Goal: Complete application form: Complete application form

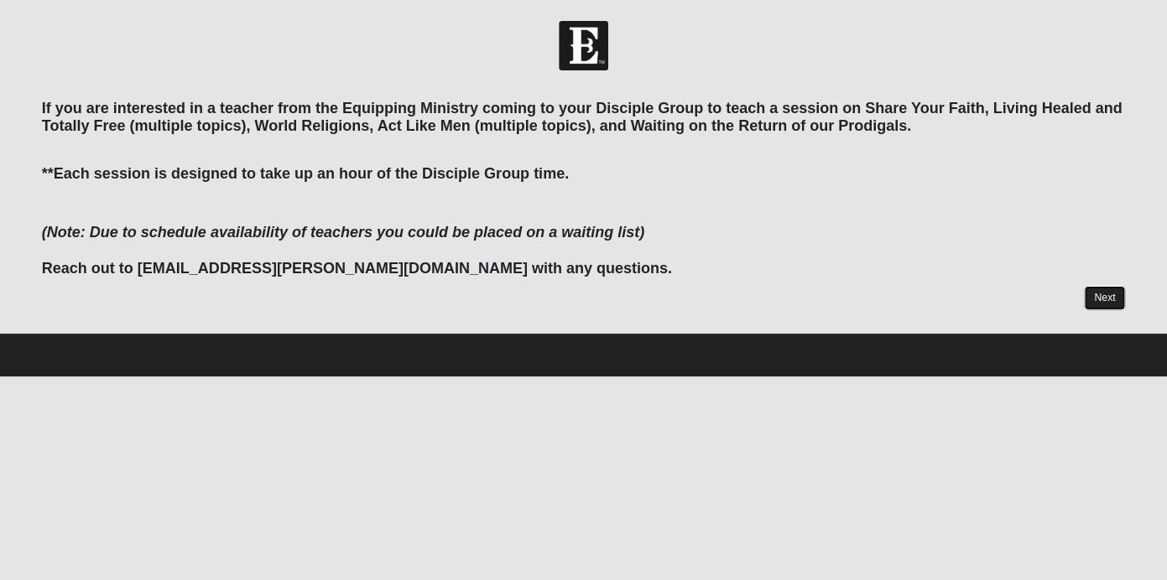
click at [1092, 289] on link "Next" at bounding box center [1104, 298] width 41 height 24
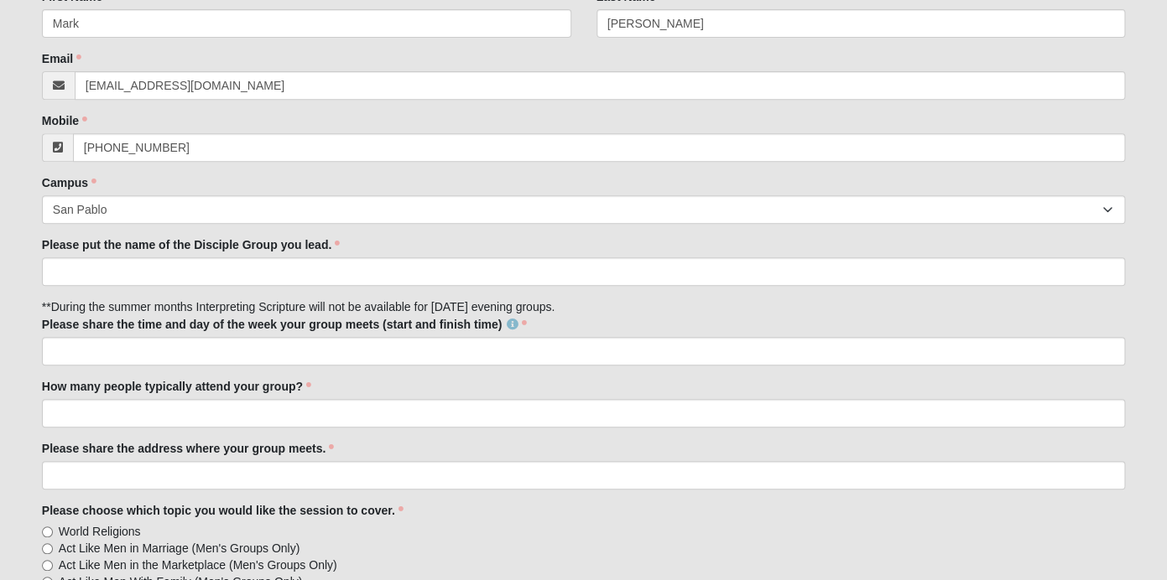
scroll to position [208, 0]
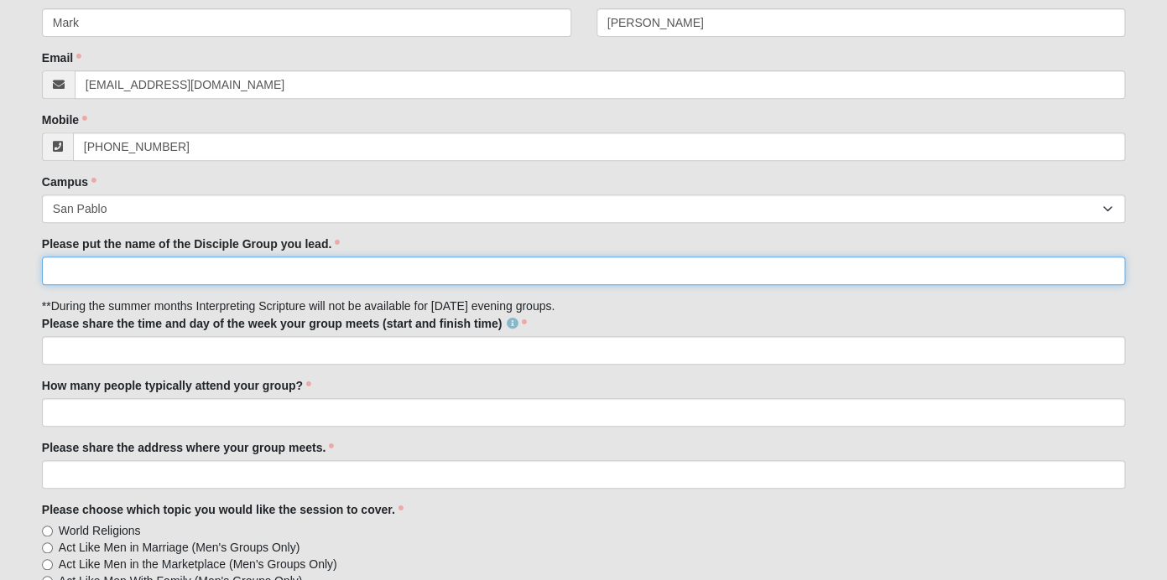
click at [330, 271] on input "Please put the name of the Disciple Group you lead." at bounding box center [583, 271] width 1083 height 29
type input "[PERSON_NAME] 32224"
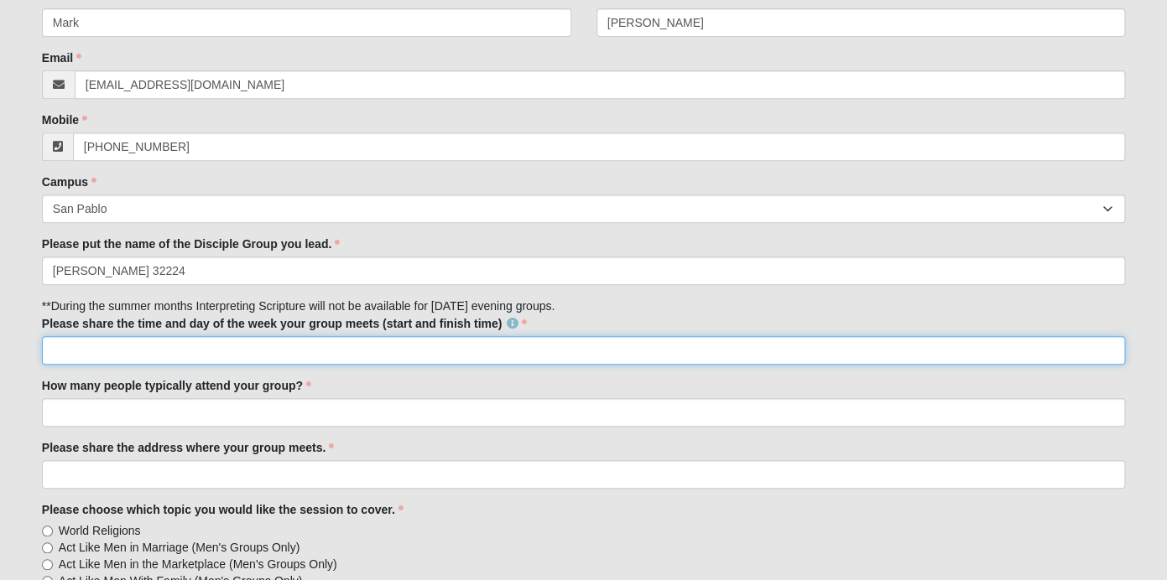
click at [314, 347] on input "Please share the time and day of the week your group meets (start and finish ti…" at bounding box center [583, 350] width 1083 height 29
click at [95, 351] on input "[DATE] at 6:30pm" at bounding box center [583, 350] width 1083 height 29
click at [167, 355] on input "Mondays at 6:30pm" at bounding box center [583, 350] width 1083 height 29
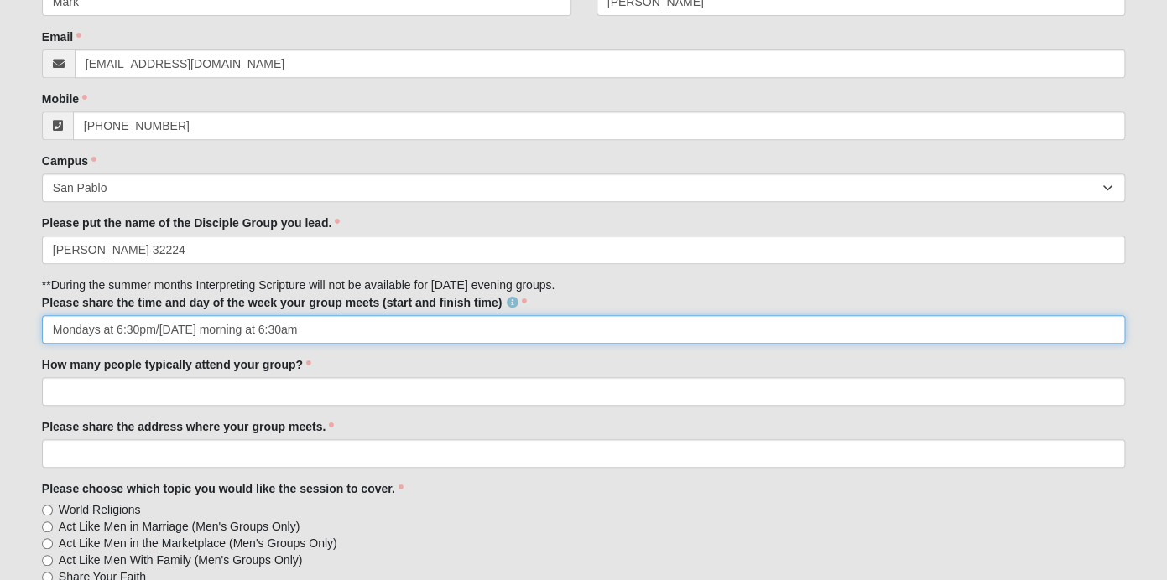
scroll to position [233, 0]
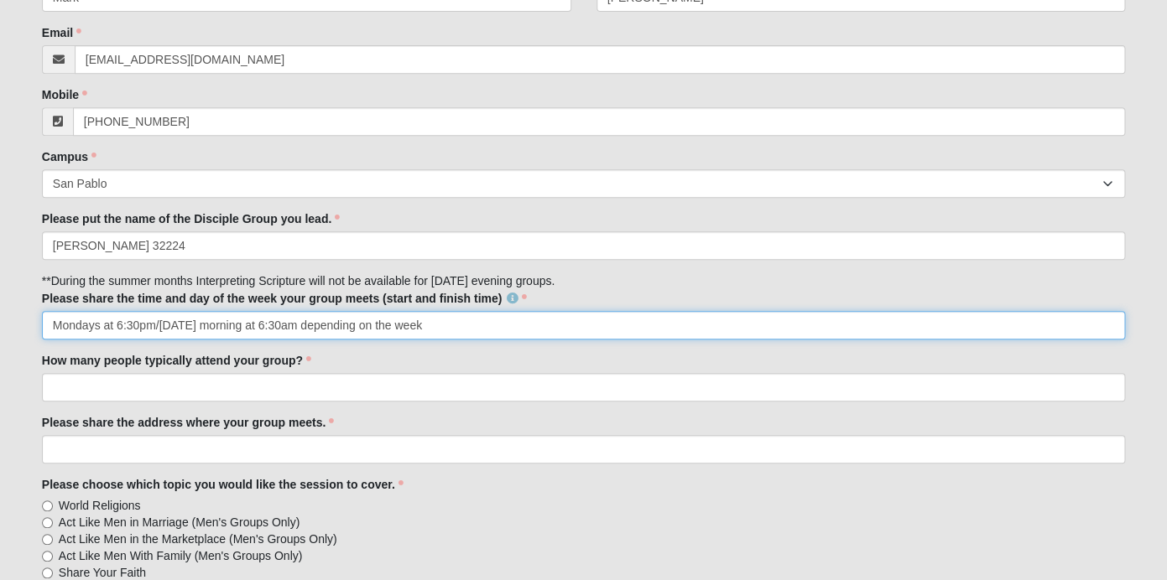
type input "Mondays at 6:30pm/[DATE] morning at 6:30am depending on the week"
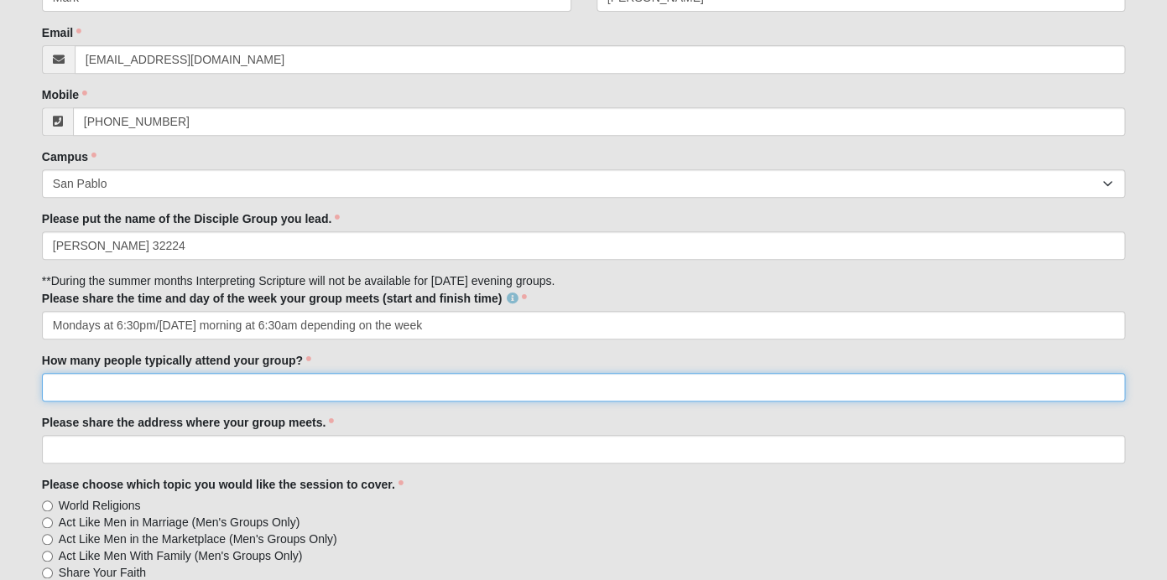
click at [227, 392] on input "How many people typically attend your group?" at bounding box center [583, 387] width 1083 height 29
type input "12"
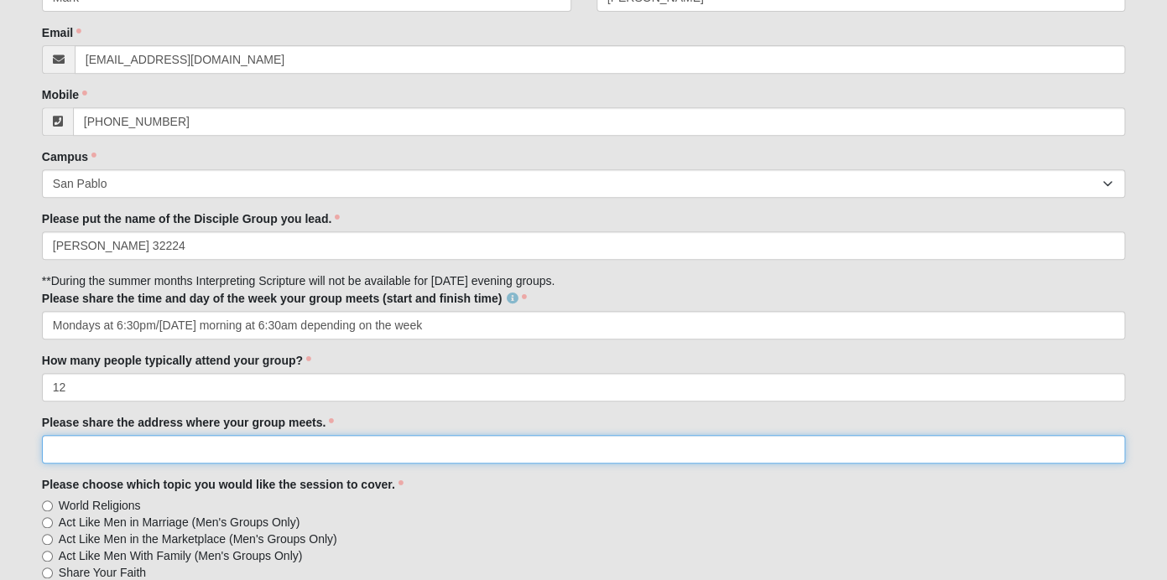
click at [248, 443] on input "Please share the address where your group meets." at bounding box center [583, 449] width 1083 height 29
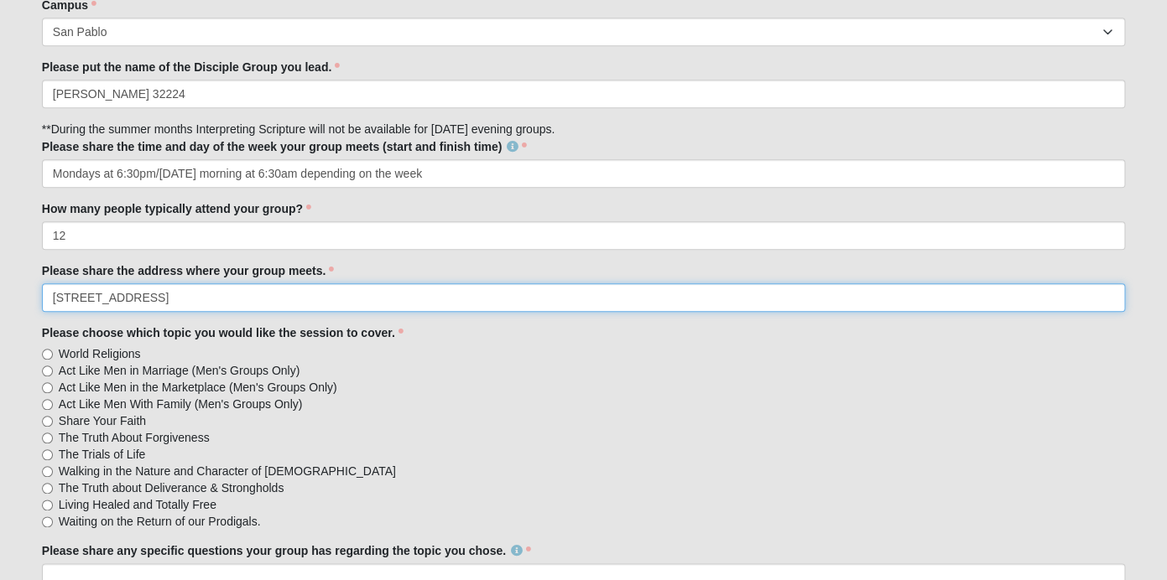
scroll to position [387, 0]
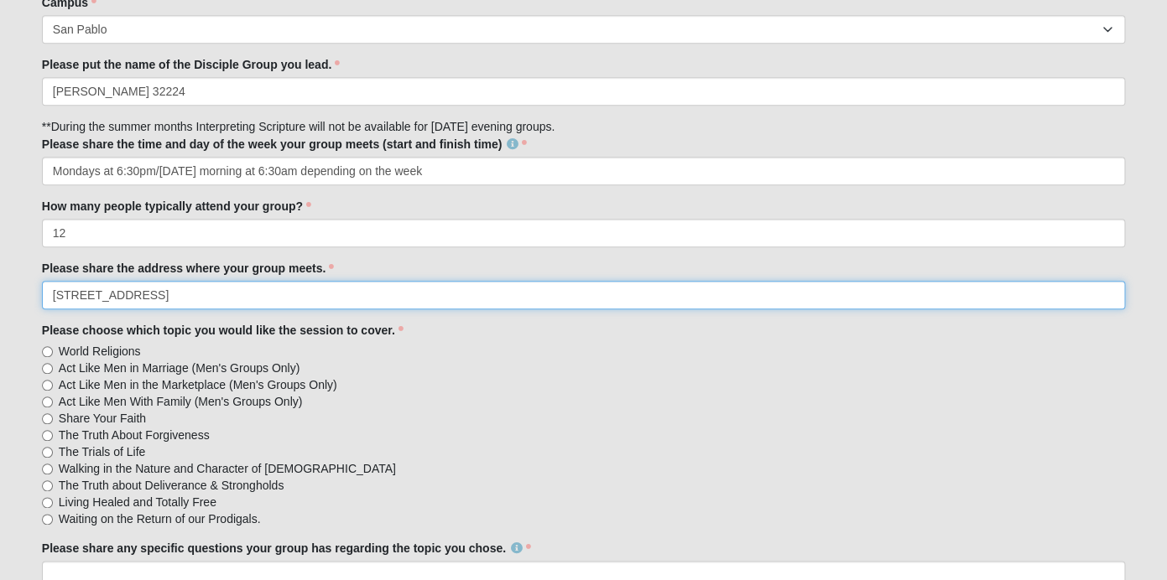
type input "[STREET_ADDRESS]"
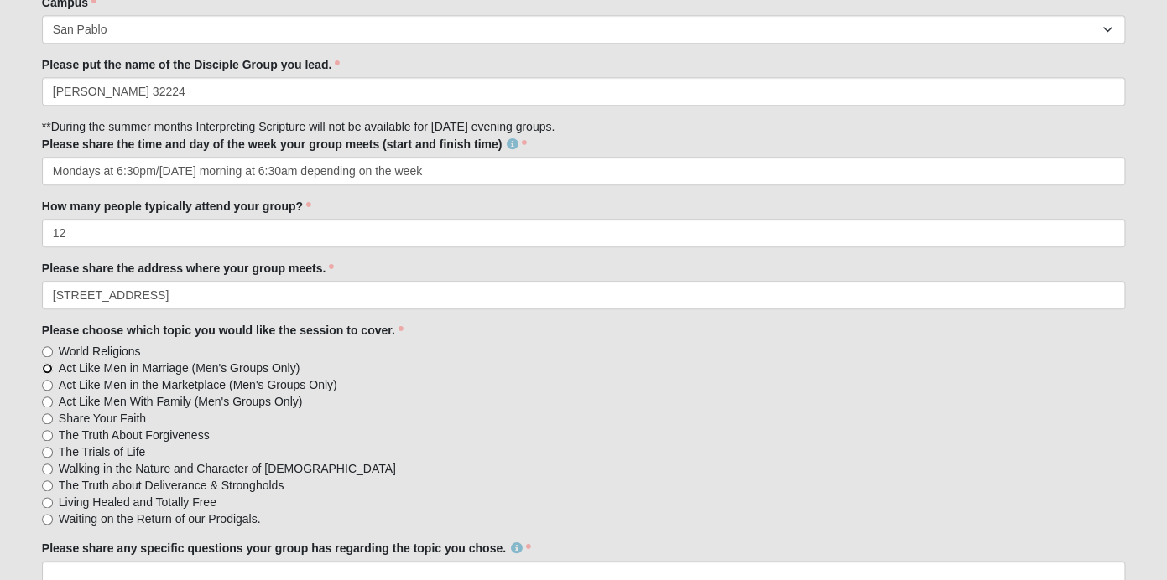
click at [49, 370] on input "Act Like Men in Marriage (Men's Groups Only)" at bounding box center [47, 368] width 11 height 11
radio input "true"
click at [49, 379] on label "Act Like Men in the Marketplace (Men's Groups Only)" at bounding box center [583, 385] width 1083 height 17
click at [49, 380] on input "Act Like Men in the Marketplace (Men's Groups Only)" at bounding box center [47, 385] width 11 height 11
radio input "true"
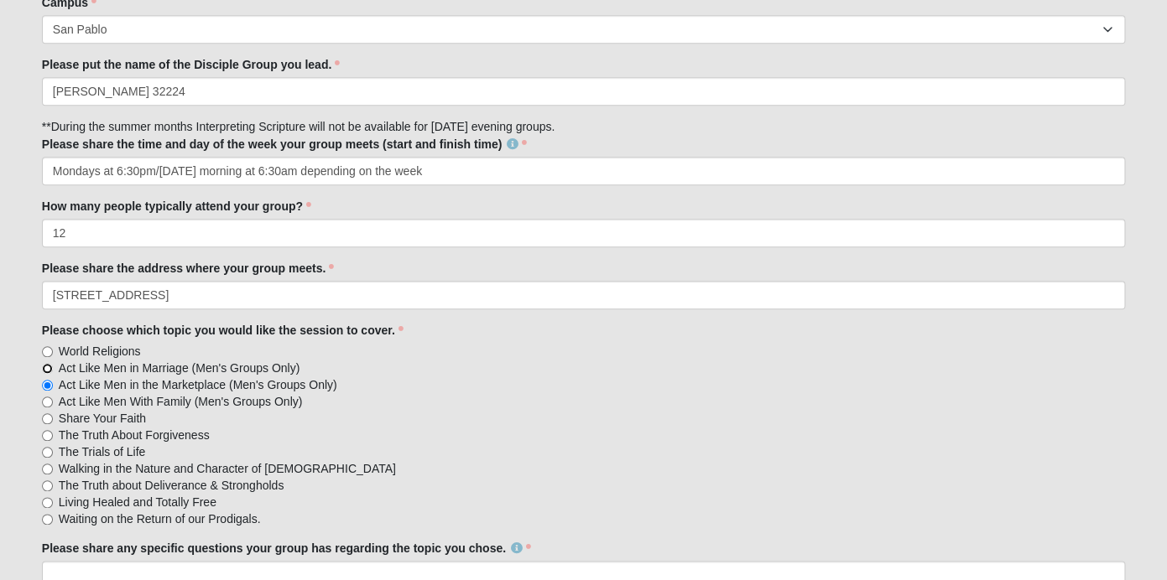
click at [44, 366] on input "Act Like Men in Marriage (Men's Groups Only)" at bounding box center [47, 368] width 11 height 11
radio input "true"
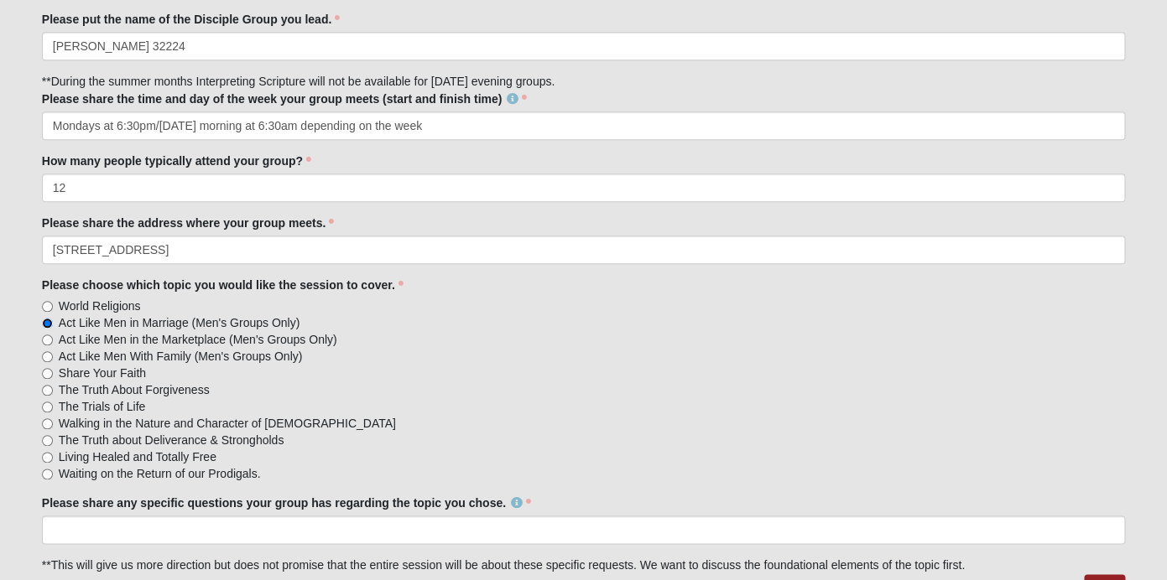
scroll to position [517, 0]
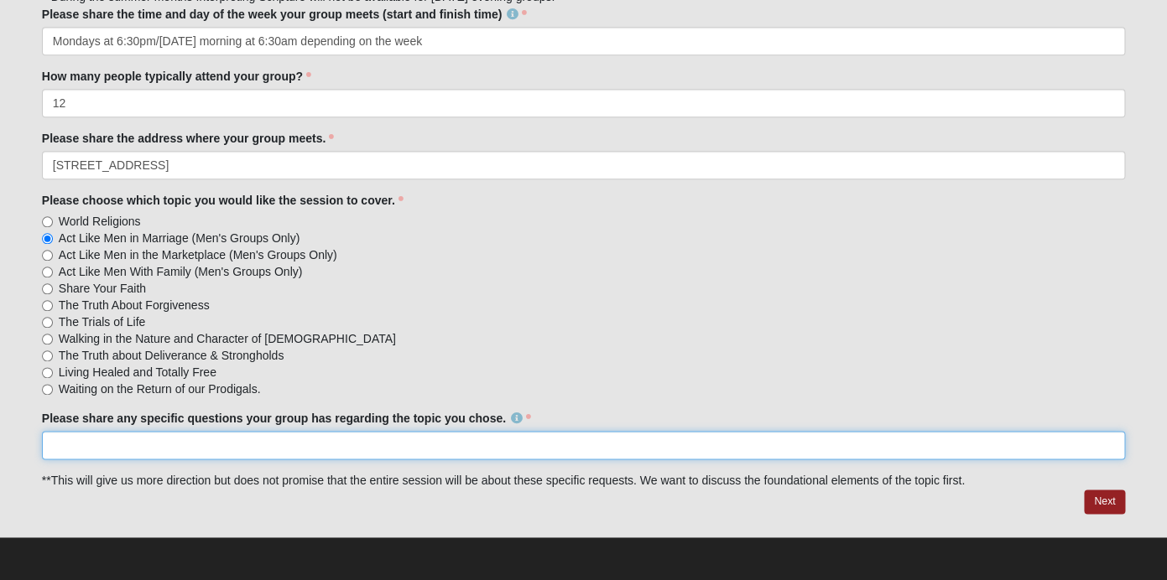
click at [220, 445] on input "Please share any specific questions your group has regarding the topic you chos…" at bounding box center [583, 445] width 1083 height 29
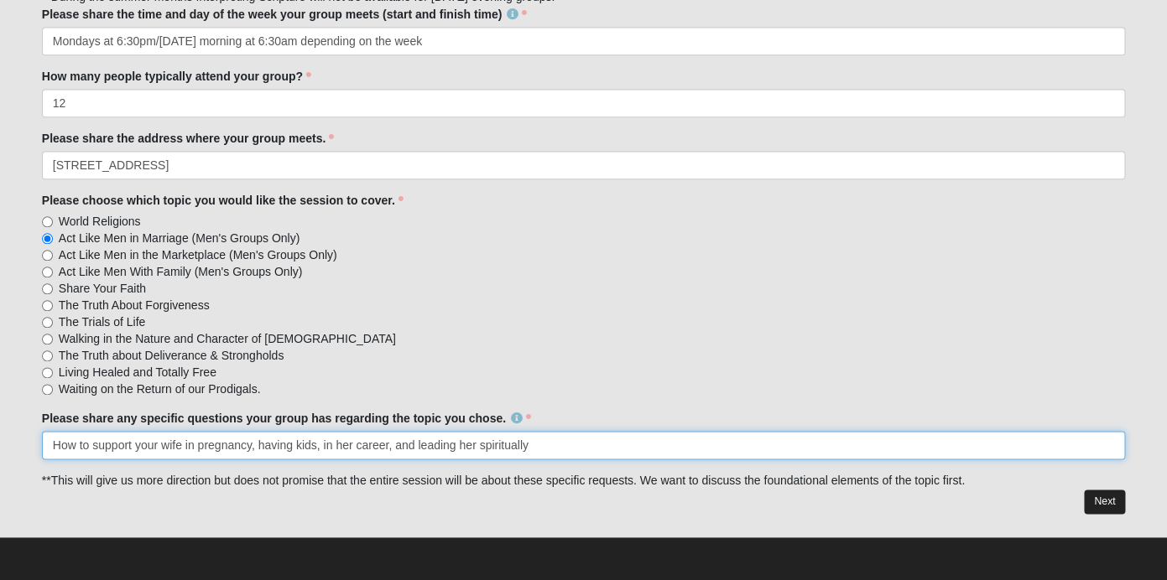
type input "How to support your wife in pregnancy, having kids, in her career, and leading …"
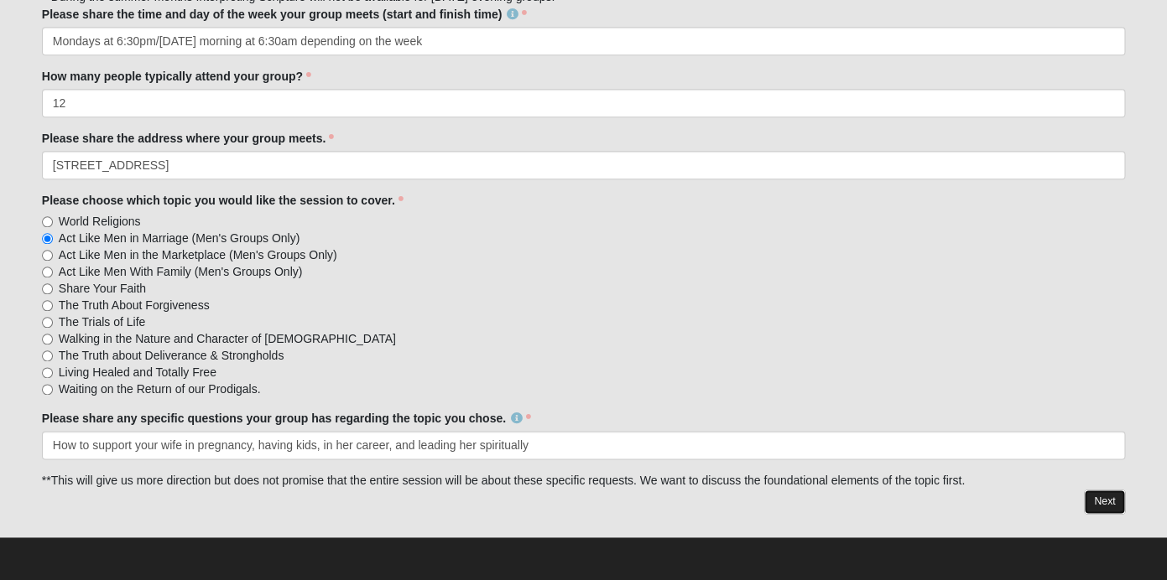
click at [1109, 507] on link "Next" at bounding box center [1104, 502] width 41 height 24
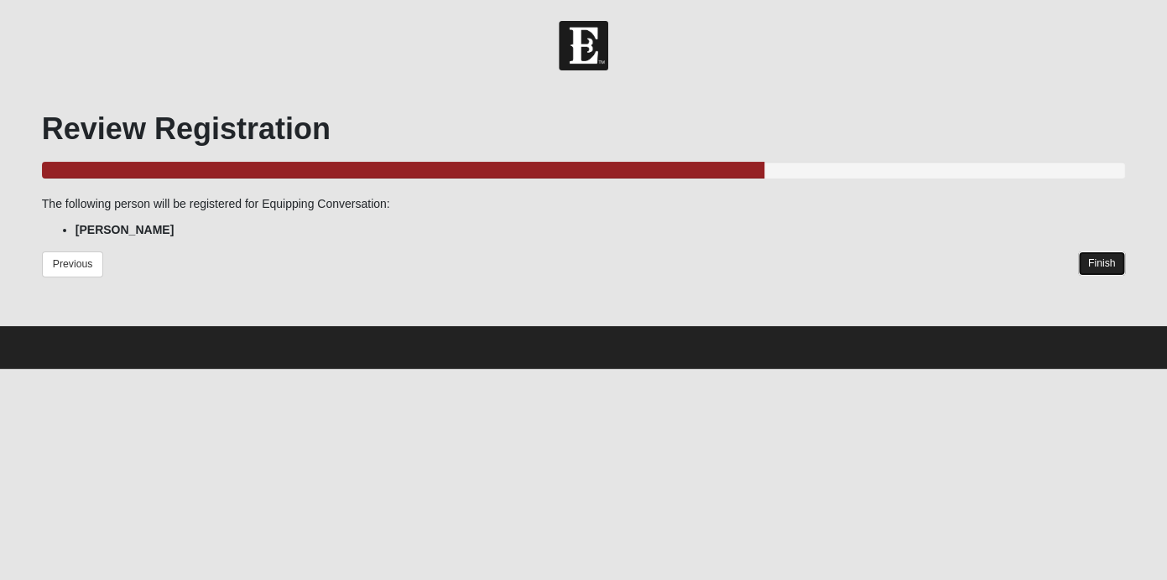
click at [1109, 270] on link "Finish" at bounding box center [1102, 264] width 48 height 24
